Goal: Task Accomplishment & Management: Manage account settings

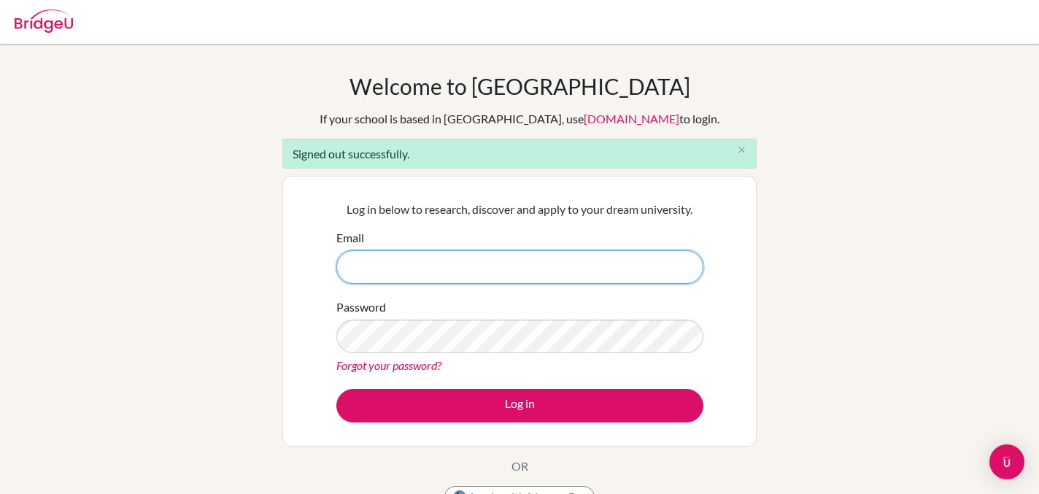
type input "guidance.counselor@dakar-academy.org"
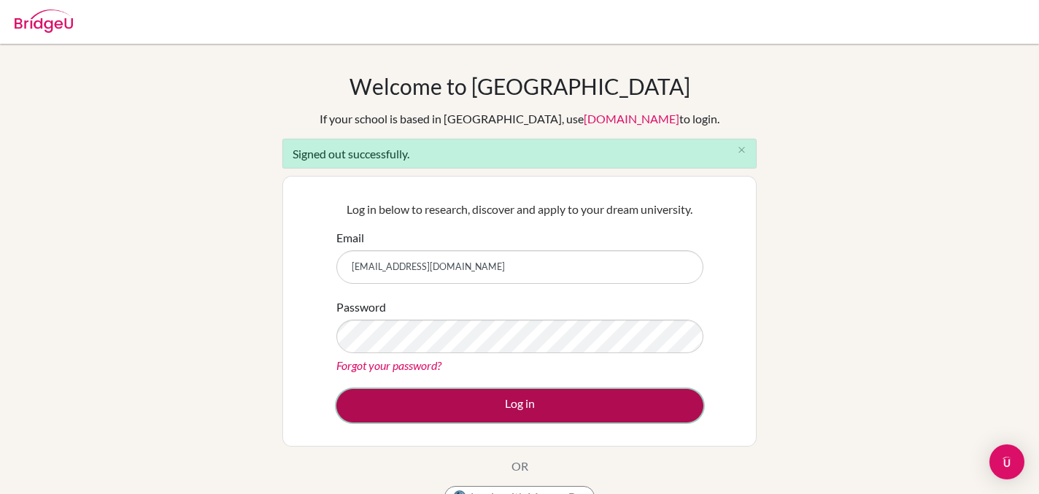
click at [555, 396] on button "Log in" at bounding box center [519, 406] width 367 height 34
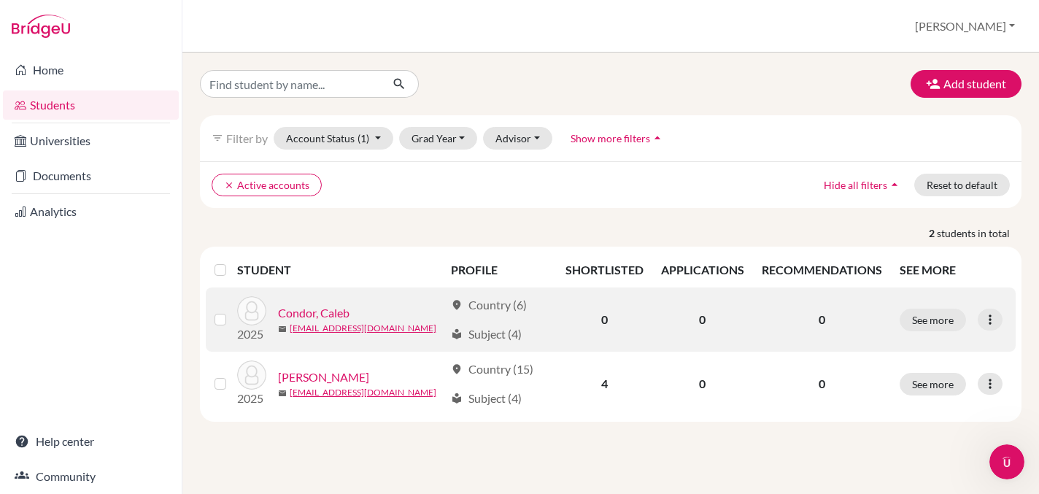
click at [232, 311] on label at bounding box center [232, 311] width 0 height 0
click at [0, 0] on input "checkbox" at bounding box center [0, 0] width 0 height 0
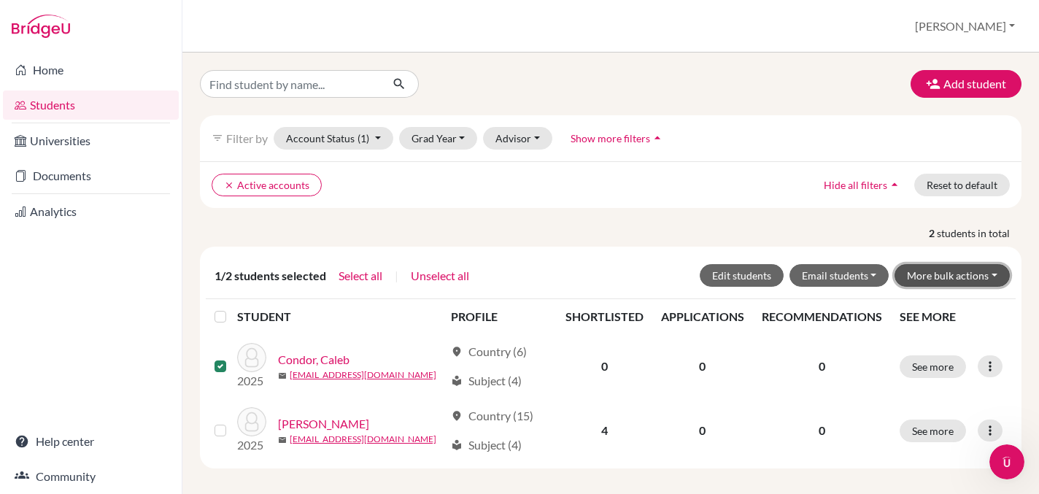
click at [922, 280] on button "More bulk actions" at bounding box center [952, 275] width 115 height 23
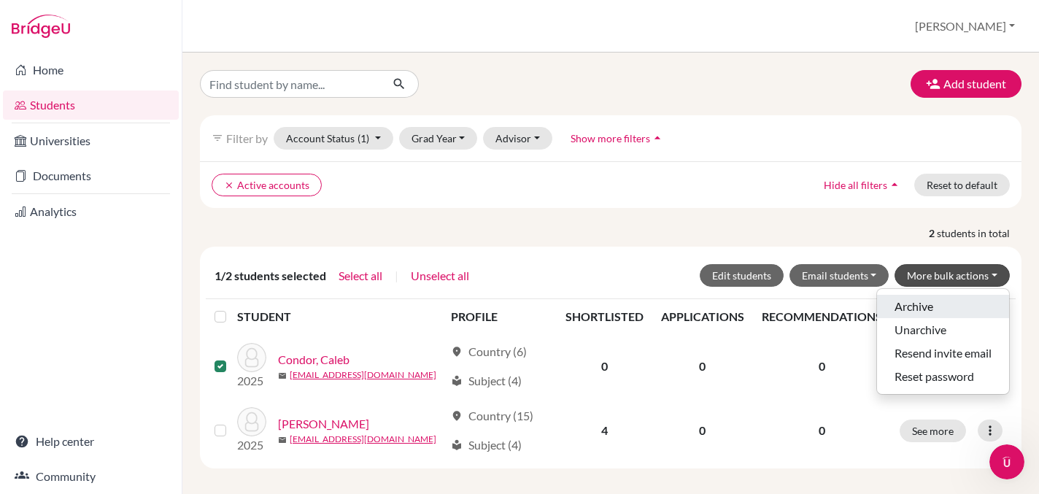
click at [915, 306] on button "Archive" at bounding box center [943, 306] width 132 height 23
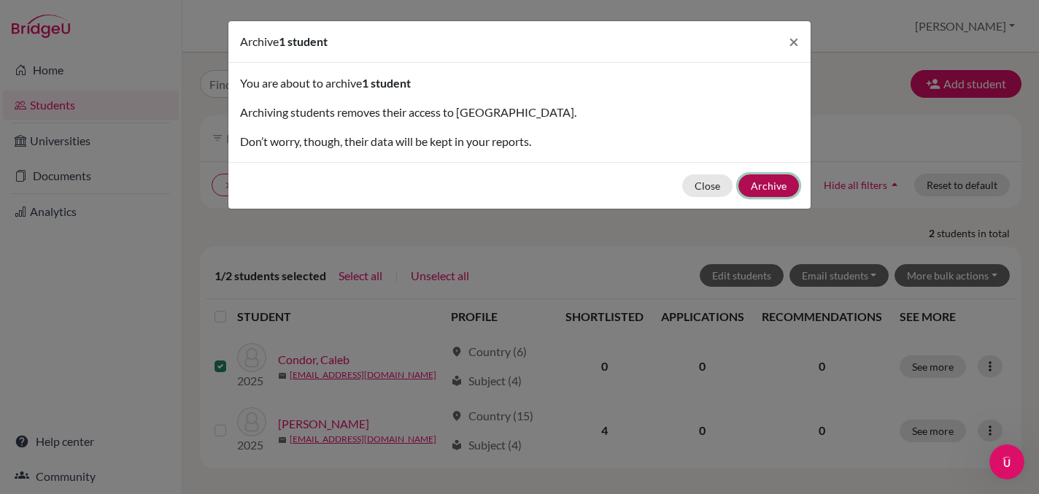
click at [761, 186] on button "Archive" at bounding box center [768, 185] width 61 height 23
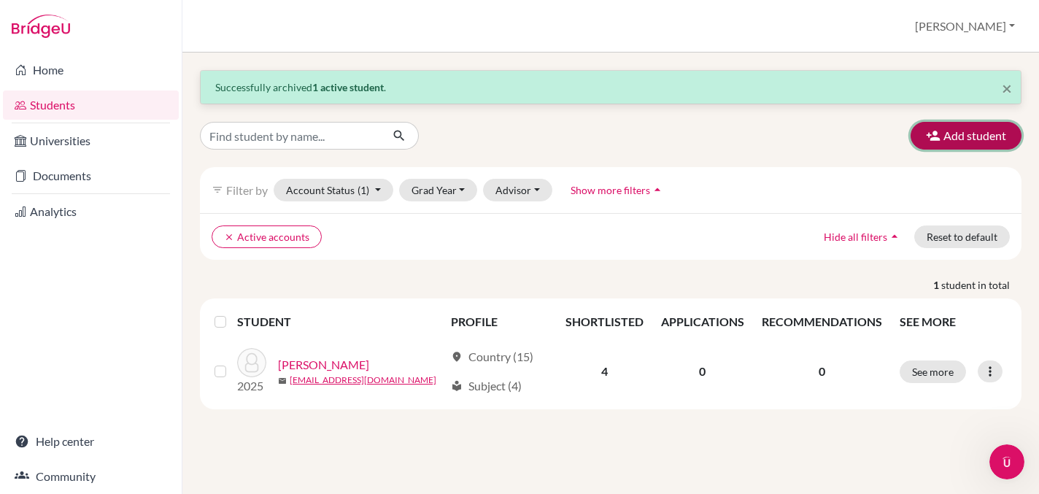
click at [957, 142] on button "Add student" at bounding box center [966, 136] width 111 height 28
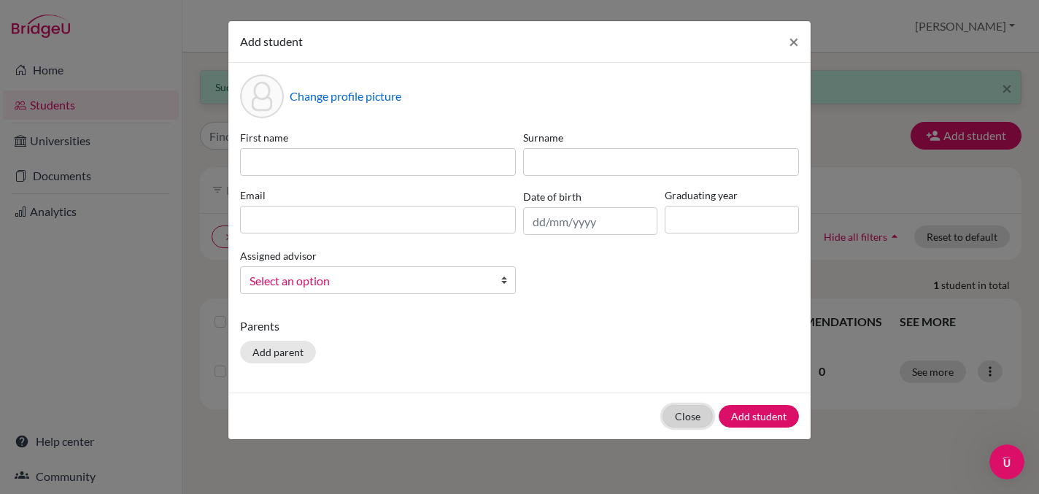
click at [695, 419] on button "Close" at bounding box center [688, 416] width 50 height 23
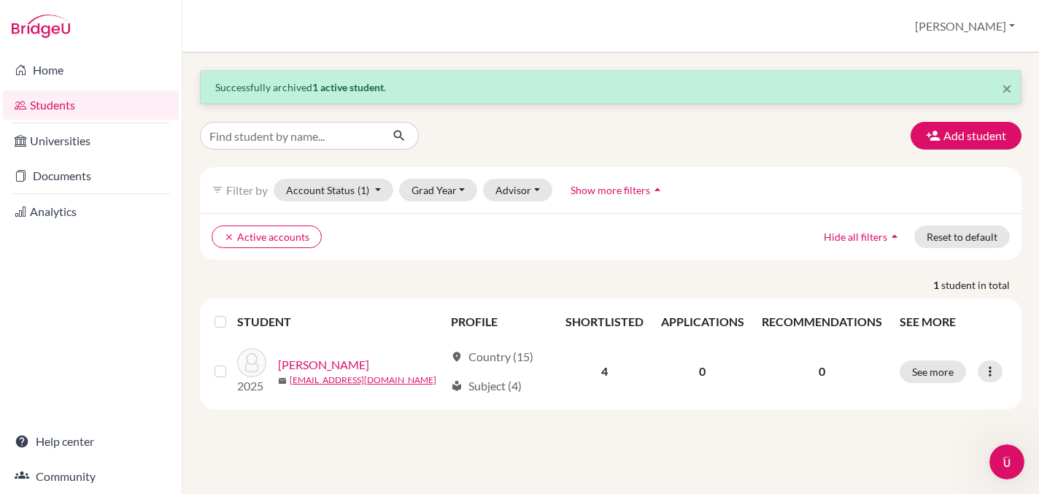
click at [118, 295] on div "Home Students Universities Documents Analytics Help center Community" at bounding box center [91, 273] width 182 height 441
click at [290, 275] on div "× Successfully archived 1 active student . Add student filter_list Filter by Ac…" at bounding box center [611, 239] width 822 height 339
click at [973, 144] on button "Add student" at bounding box center [966, 136] width 111 height 28
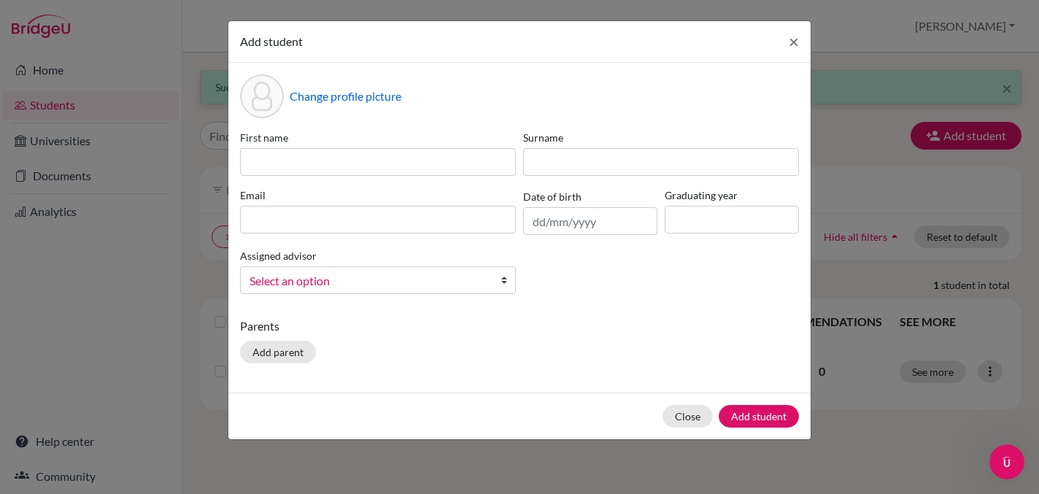
click at [490, 277] on link "Select an option" at bounding box center [378, 280] width 276 height 28
click at [476, 363] on div "Parents Add parent" at bounding box center [519, 343] width 559 height 52
click at [684, 426] on button "Close" at bounding box center [688, 416] width 50 height 23
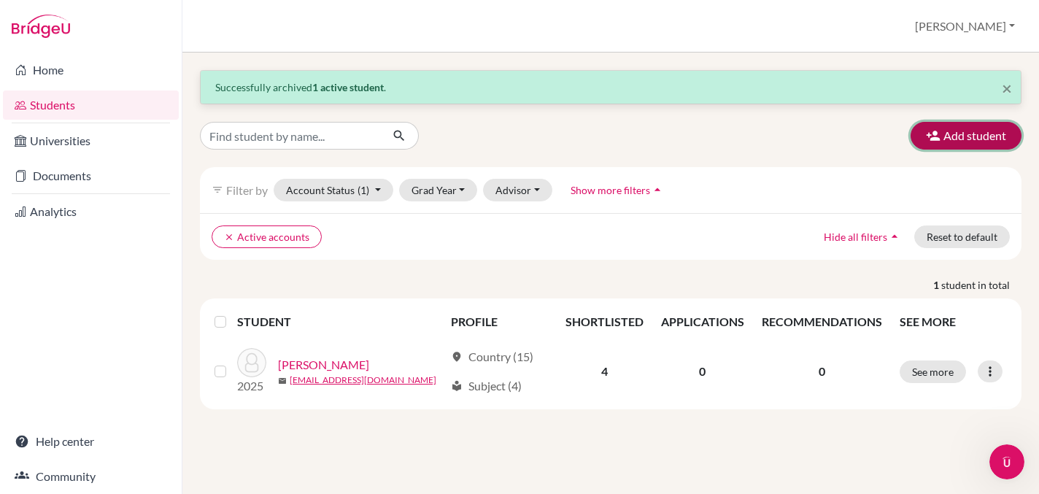
click at [961, 147] on button "Add student" at bounding box center [966, 136] width 111 height 28
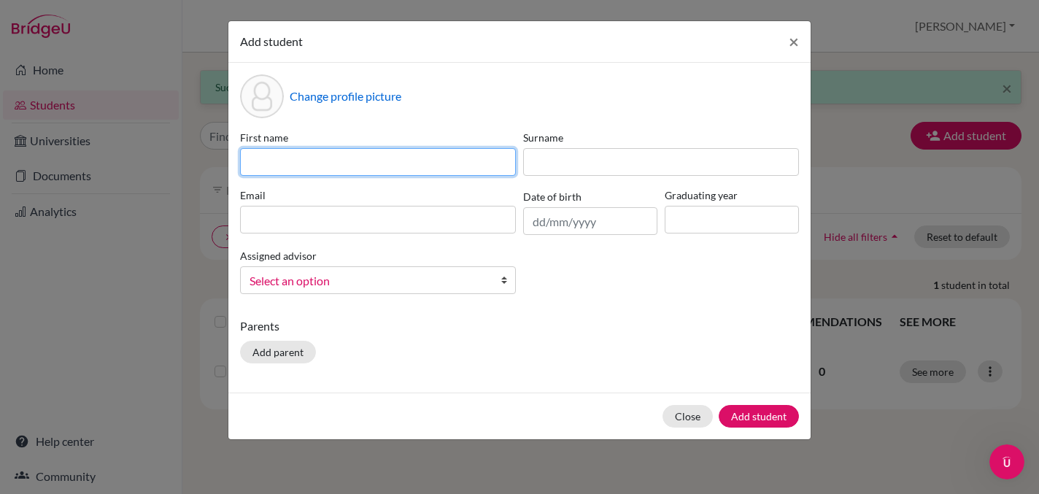
click at [328, 158] on input at bounding box center [378, 162] width 276 height 28
type input "[PERSON_NAME]"
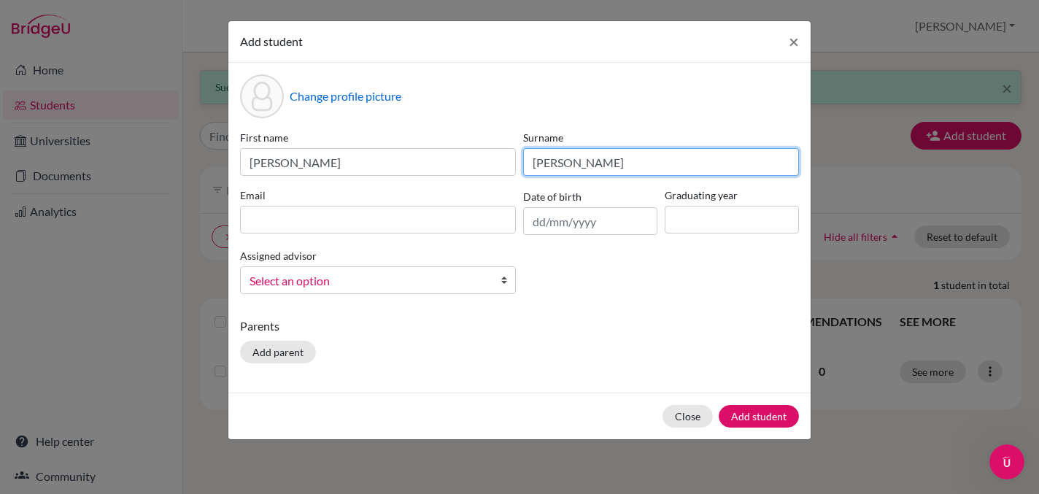
type input "[PERSON_NAME]"
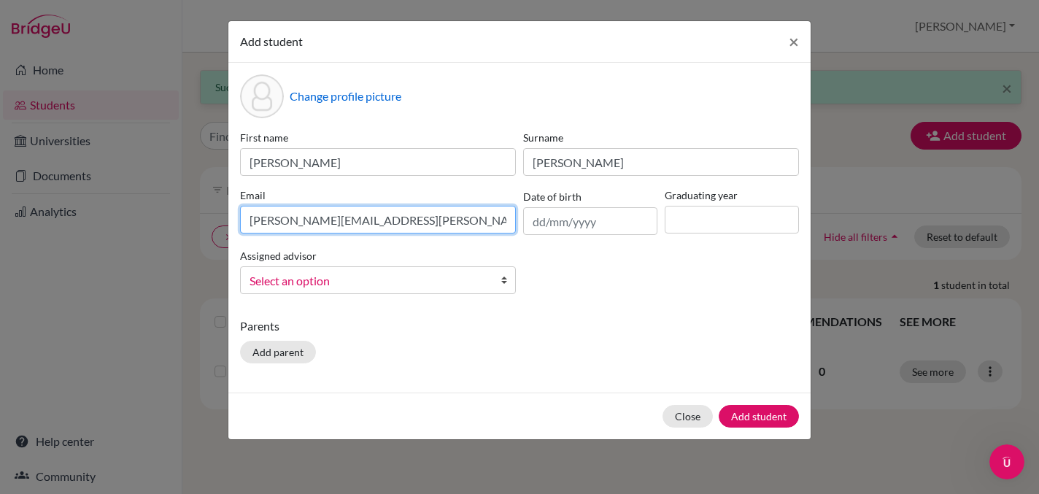
type input "[PERSON_NAME][EMAIL_ADDRESS][PERSON_NAME][DOMAIN_NAME]"
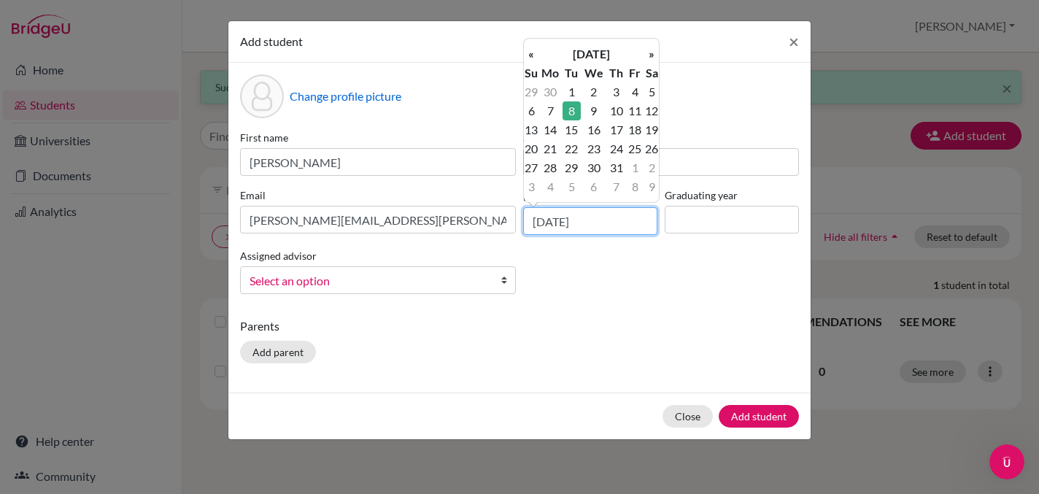
type input "[DATE]"
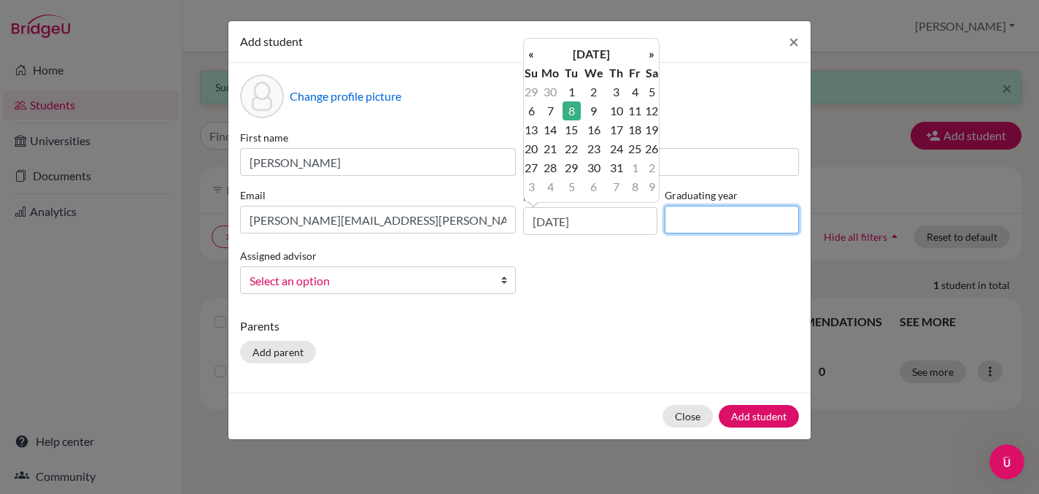
click at [711, 217] on input at bounding box center [732, 220] width 134 height 28
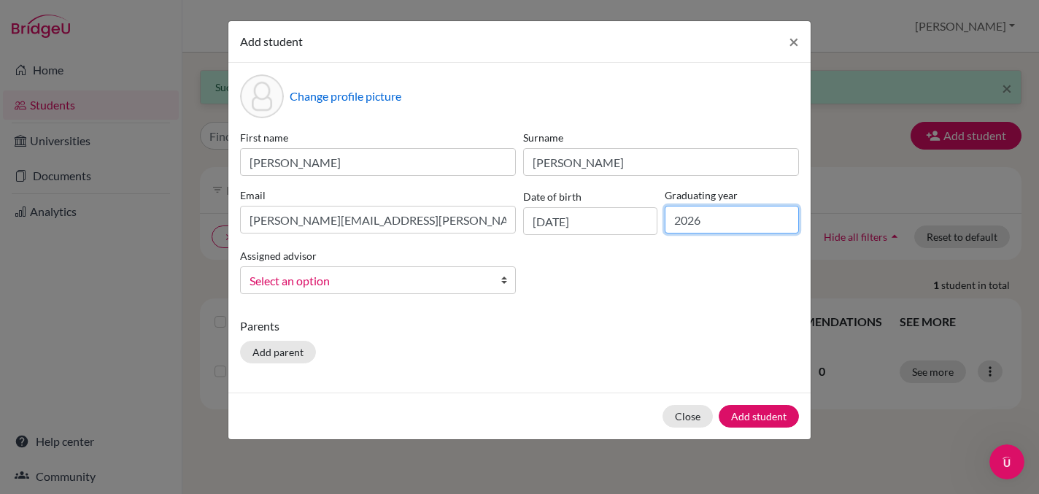
type input "2026"
click at [684, 325] on p "Parents" at bounding box center [519, 326] width 559 height 18
click at [478, 277] on span "Select an option" at bounding box center [369, 280] width 238 height 19
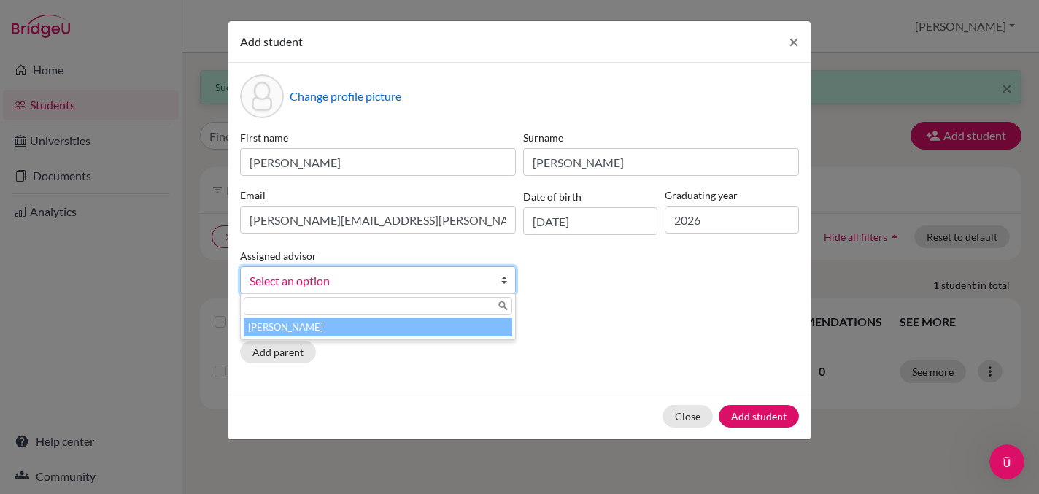
click at [453, 331] on li "[PERSON_NAME]" at bounding box center [378, 327] width 269 height 18
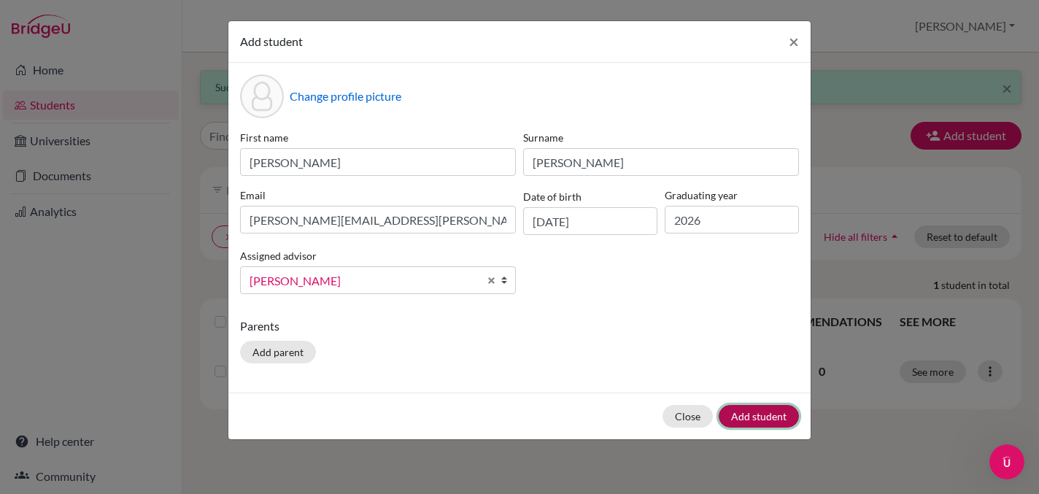
click at [769, 417] on button "Add student" at bounding box center [759, 416] width 80 height 23
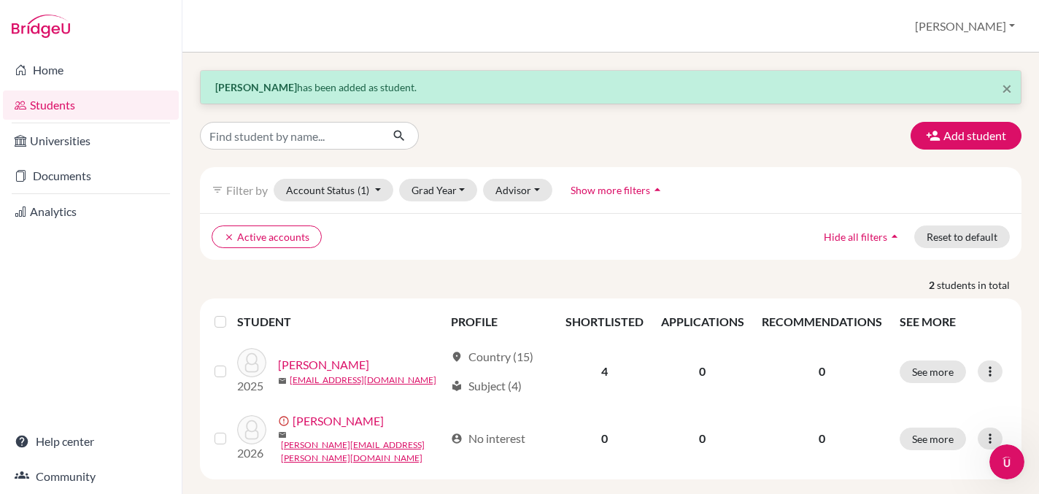
scroll to position [15, 0]
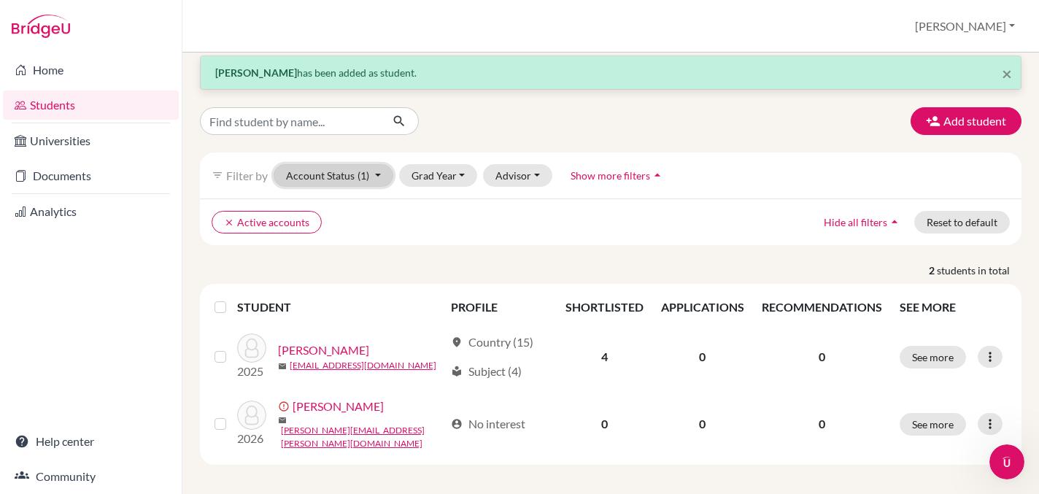
click at [385, 176] on button "Account Status (1)" at bounding box center [334, 175] width 120 height 23
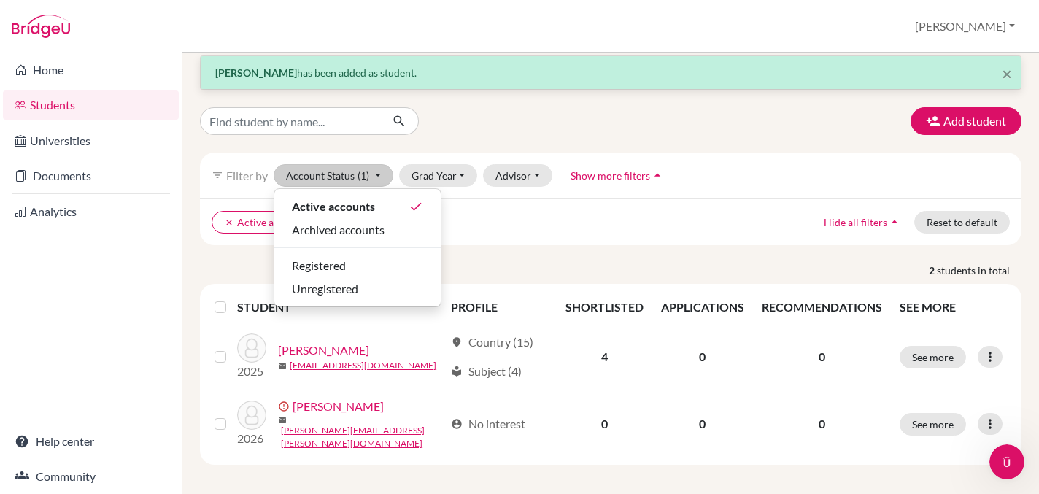
click at [532, 210] on div "clear Active accounts Hide all filters arrow_drop_up Reset to default" at bounding box center [611, 221] width 822 height 47
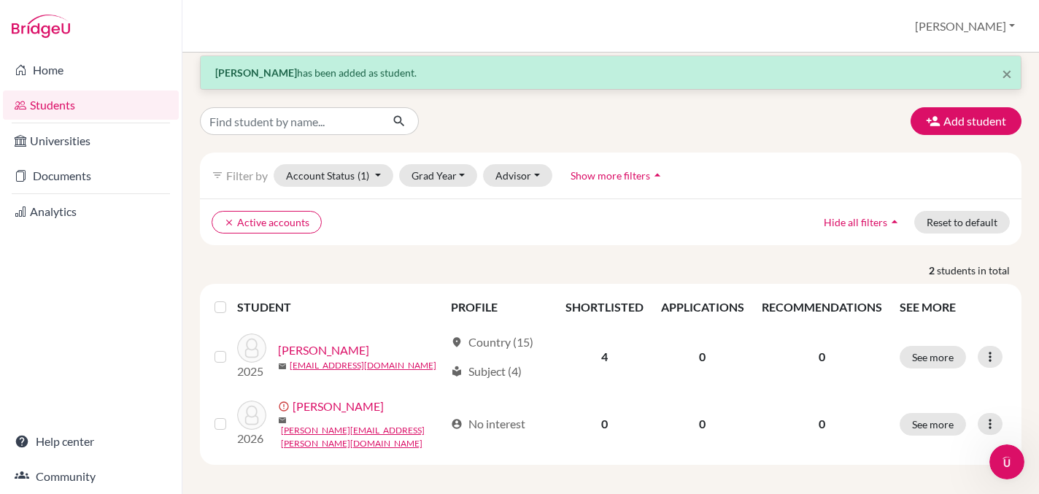
click at [615, 177] on span "Show more filters" at bounding box center [611, 175] width 80 height 12
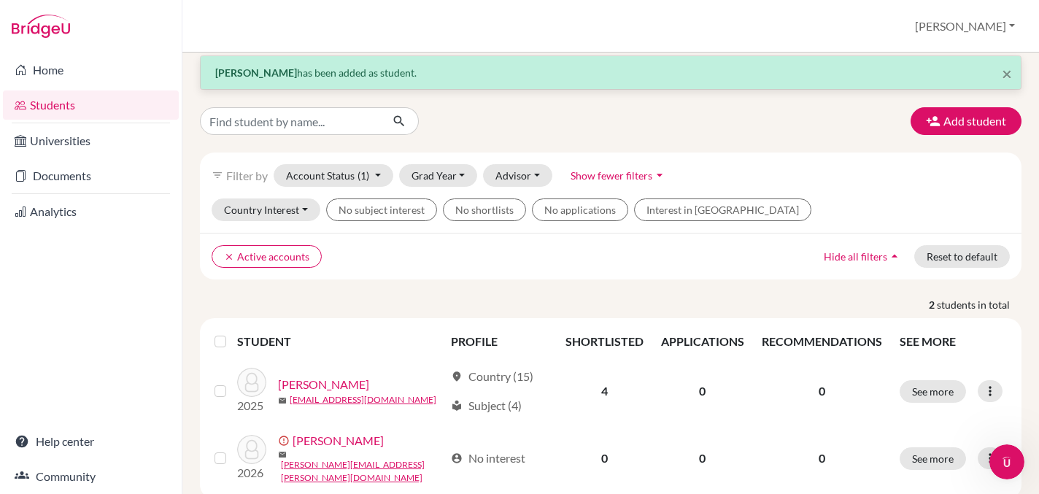
click at [615, 177] on span "Show fewer filters" at bounding box center [612, 175] width 82 height 12
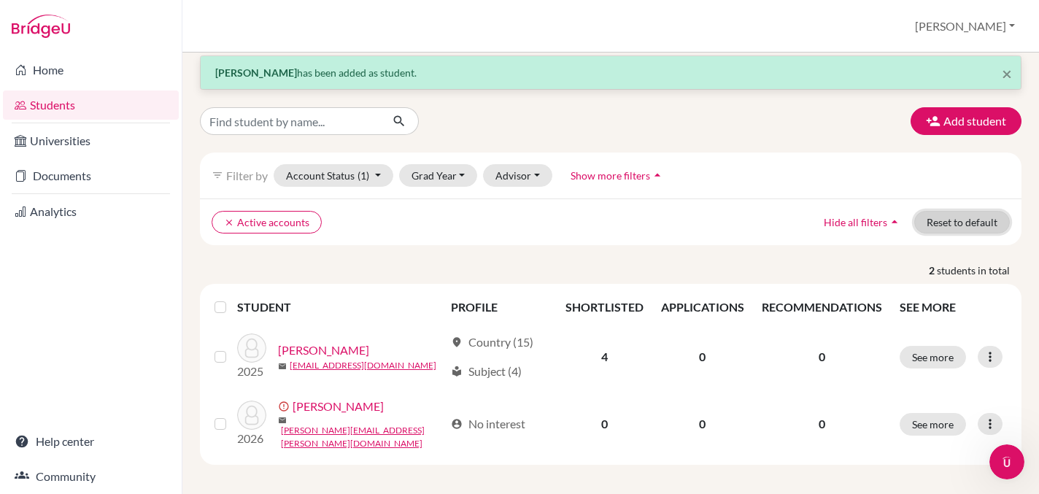
click at [984, 220] on button "Reset to default" at bounding box center [962, 222] width 96 height 23
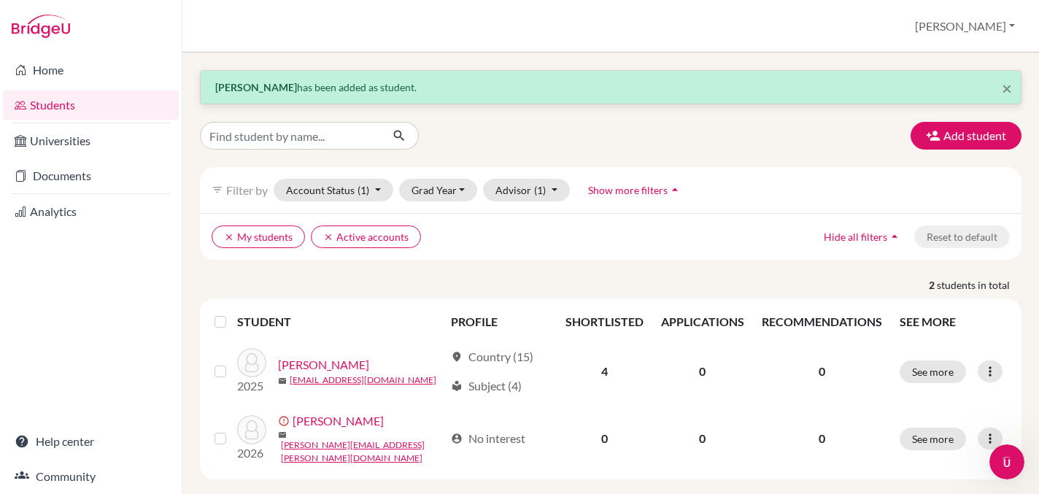
scroll to position [15, 0]
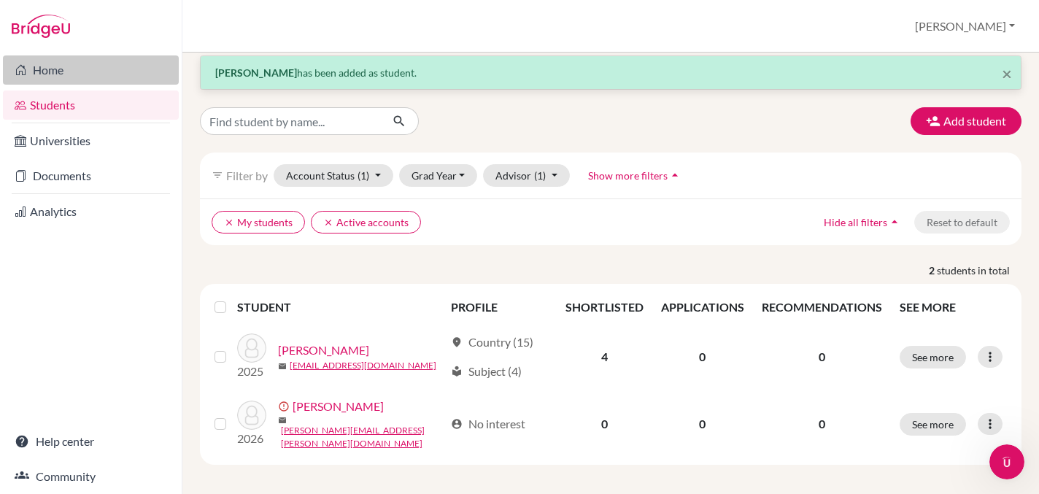
click at [71, 77] on link "Home" at bounding box center [91, 69] width 176 height 29
